Goal: Navigation & Orientation: Find specific page/section

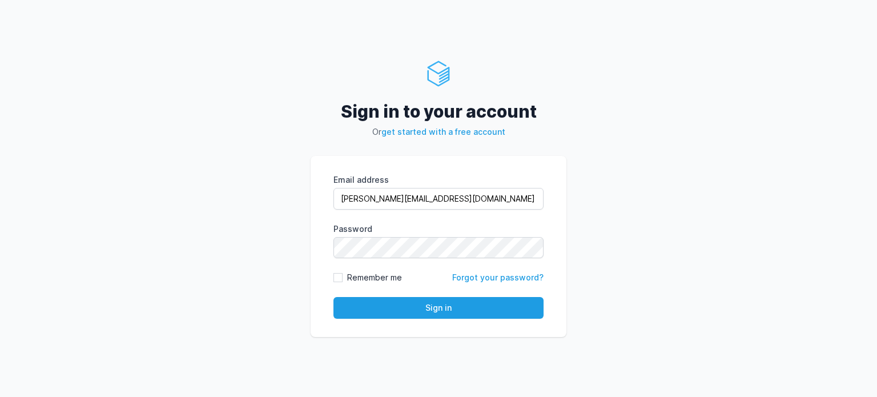
click at [660, 141] on div "Sign in to your account Or get started with a free account Email address roney@…" at bounding box center [438, 198] width 877 height 397
click at [338, 264] on form "Email address roney@cdmx.in eyJpdiI6Im9UUE5wdjIzUjg1Szd3MEdkVlBZbkE9PSIsInZhbHV…" at bounding box center [438, 246] width 210 height 145
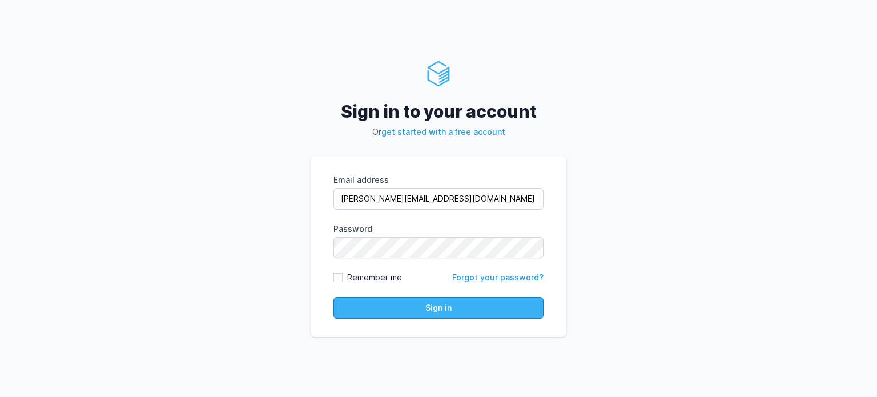
click at [422, 315] on button "Sign in" at bounding box center [438, 308] width 210 height 22
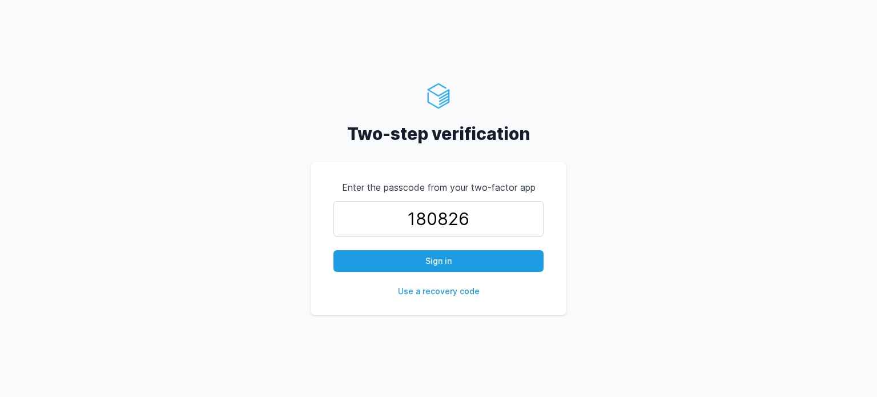
type input "180826"
click at [333, 250] on button "Sign in" at bounding box center [438, 261] width 210 height 22
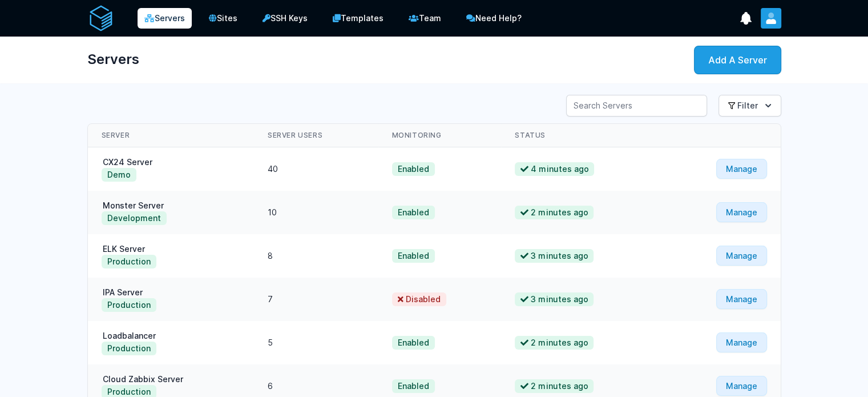
click at [782, 25] on button "User menu" at bounding box center [771, 18] width 21 height 21
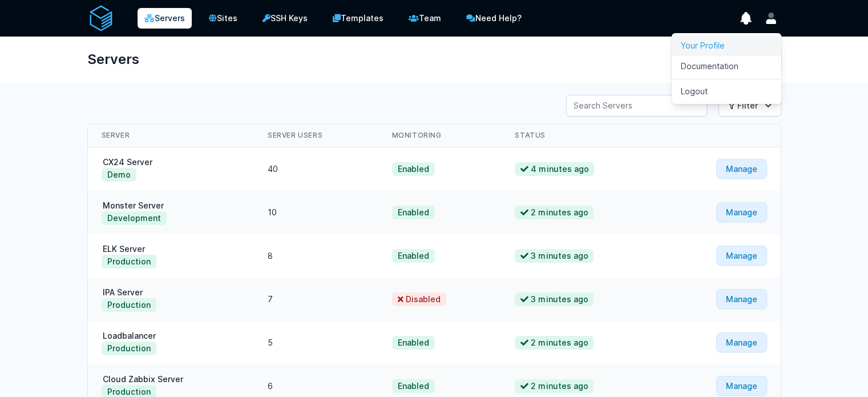
click at [761, 54] on link "Your Profile" at bounding box center [727, 45] width 110 height 21
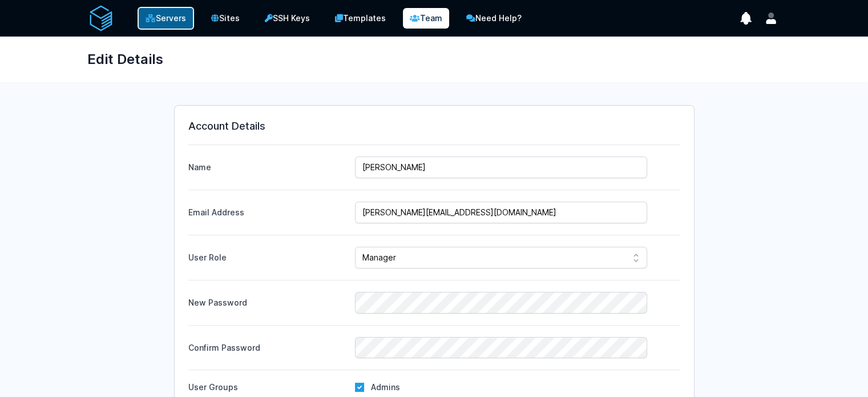
click at [138, 9] on link "Servers" at bounding box center [166, 18] width 57 height 23
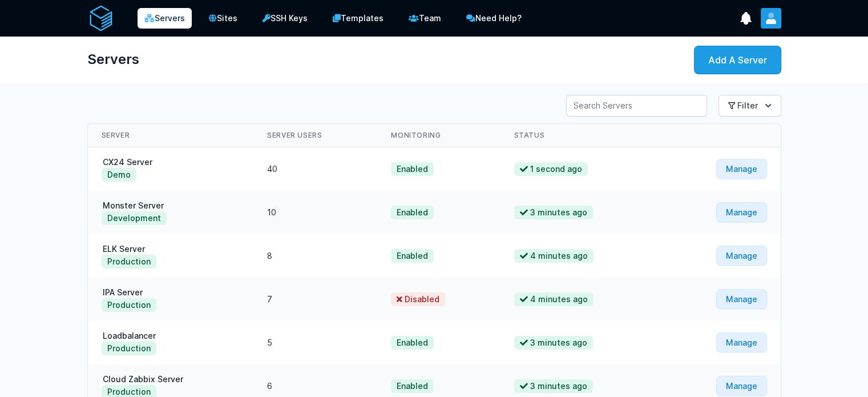
click at [777, 23] on icon "User menu" at bounding box center [771, 18] width 11 height 11
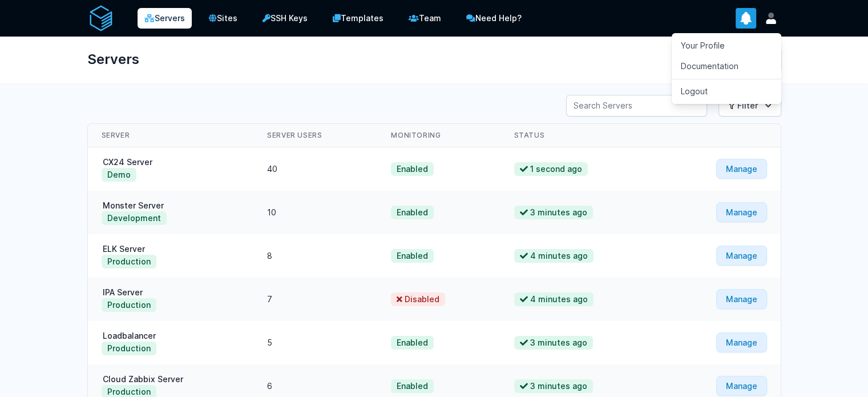
click at [751, 22] on icon "show notifications" at bounding box center [746, 19] width 11 height 12
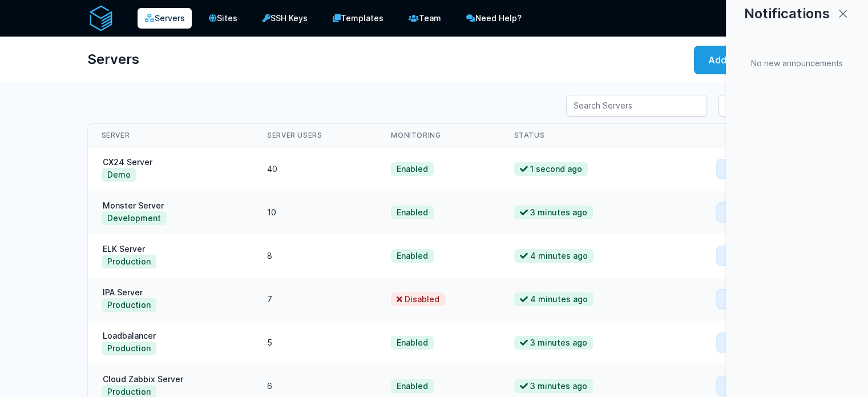
click at [815, 22] on div "No new announcements" at bounding box center [798, 63] width 106 height 85
click at [279, 123] on div at bounding box center [434, 198] width 868 height 397
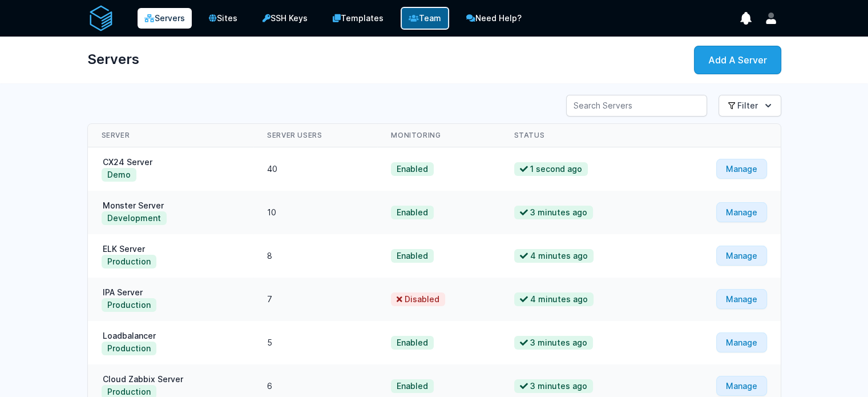
click at [409, 21] on icon at bounding box center [414, 18] width 10 height 8
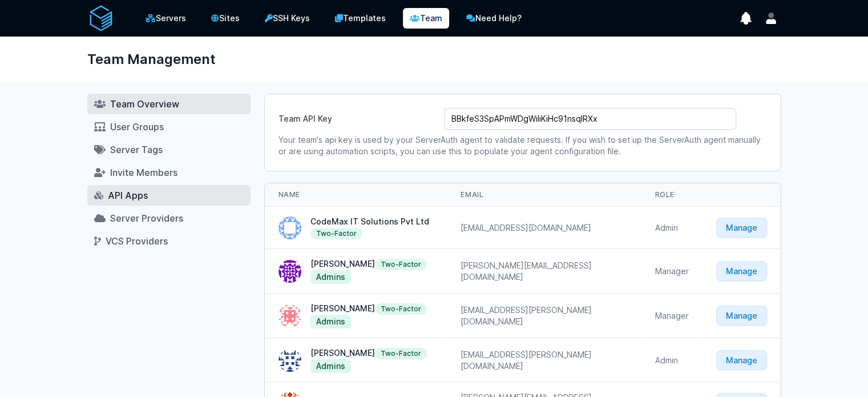
click at [87, 203] on link "API Apps" at bounding box center [168, 195] width 163 height 21
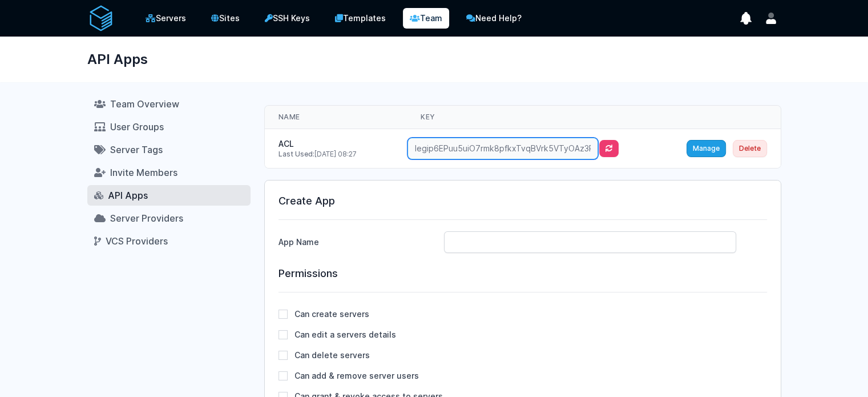
click at [479, 149] on input "legip6EPuu5uiO7rmk8pfkxTvqBVrk5VTyOAz3P4.a20a75a5-59e0-46c5-8c01-de76e14684fe" at bounding box center [503, 149] width 191 height 22
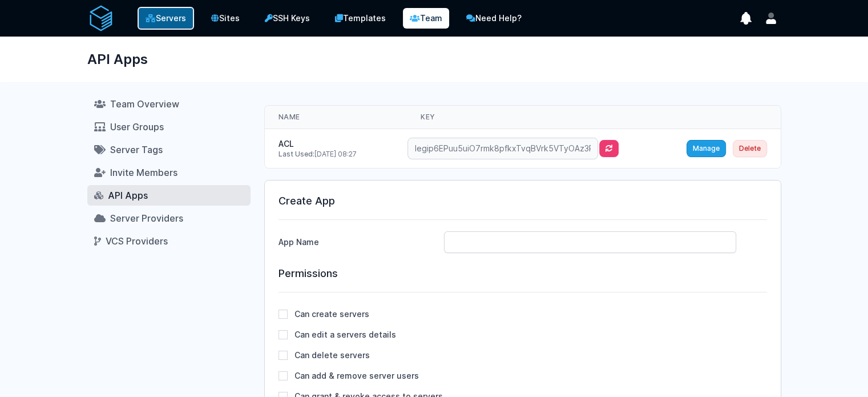
click at [138, 17] on link "Servers" at bounding box center [166, 18] width 57 height 23
